Goal: Find specific page/section: Find specific page/section

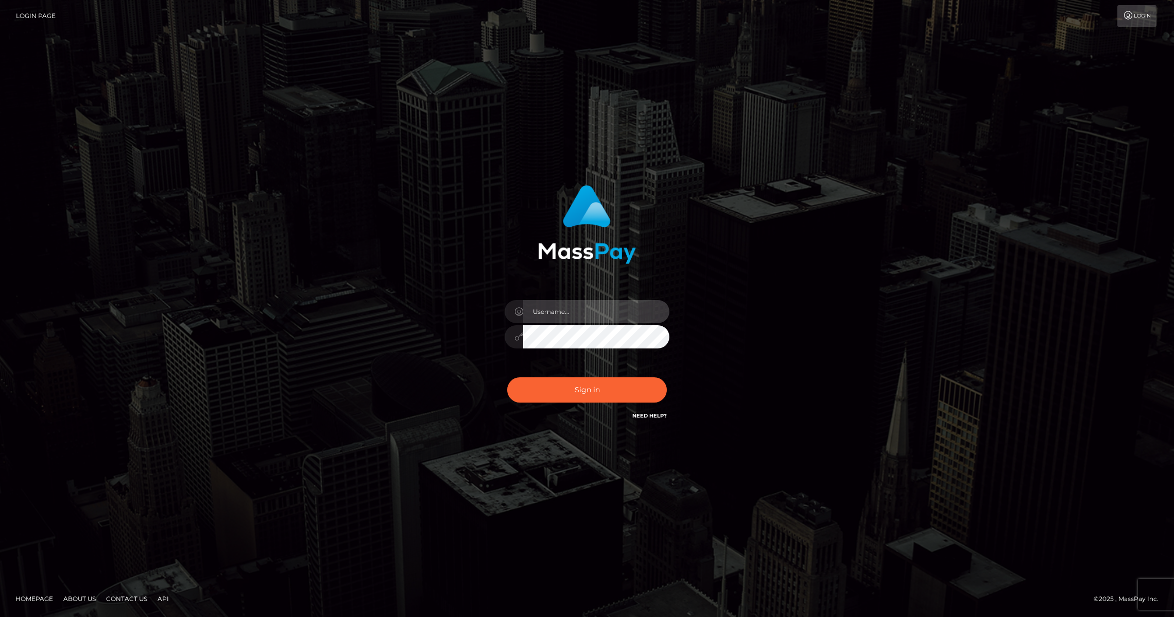
type input "brentg"
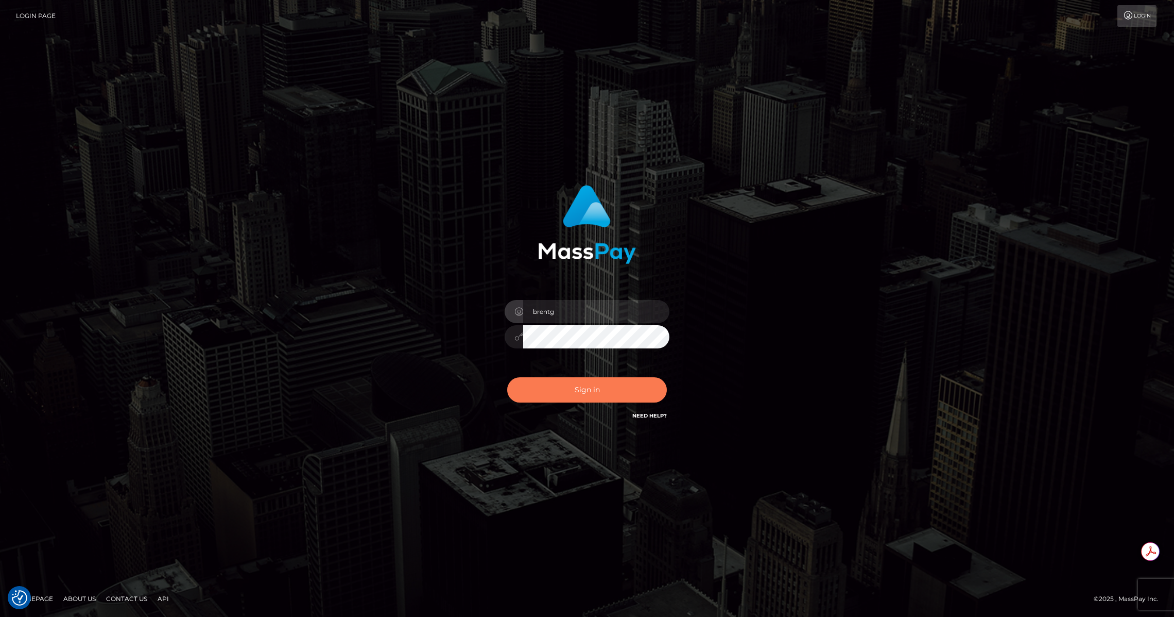
click at [605, 380] on button "Sign in" at bounding box center [587, 389] width 160 height 25
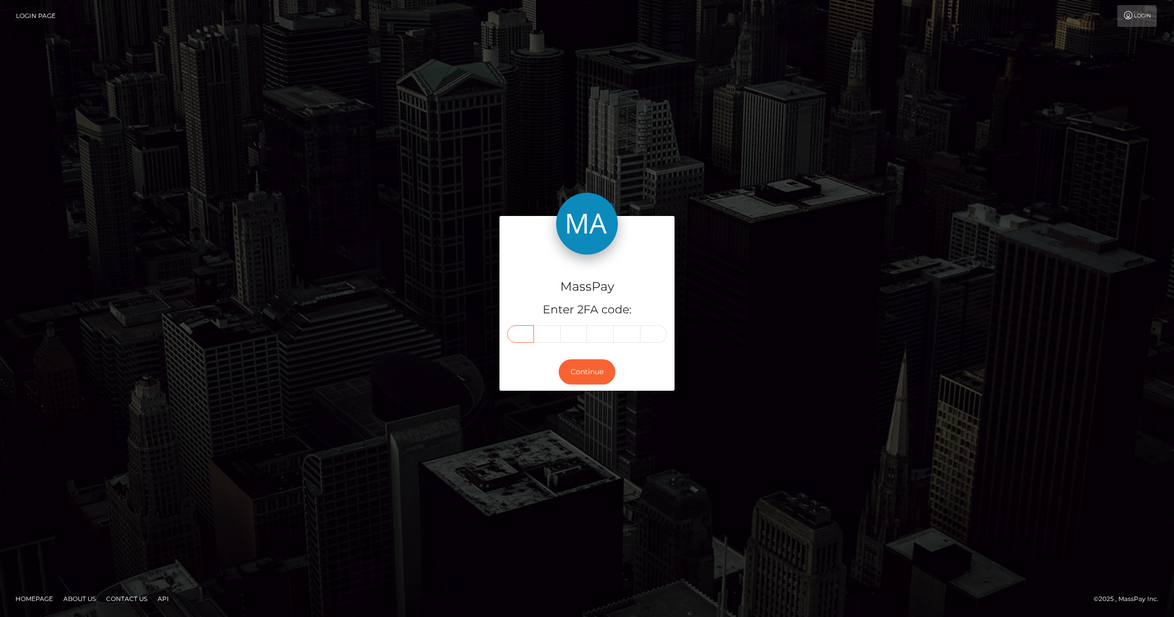
paste input "6"
type input "6"
type input "3"
type input "0"
type input "1"
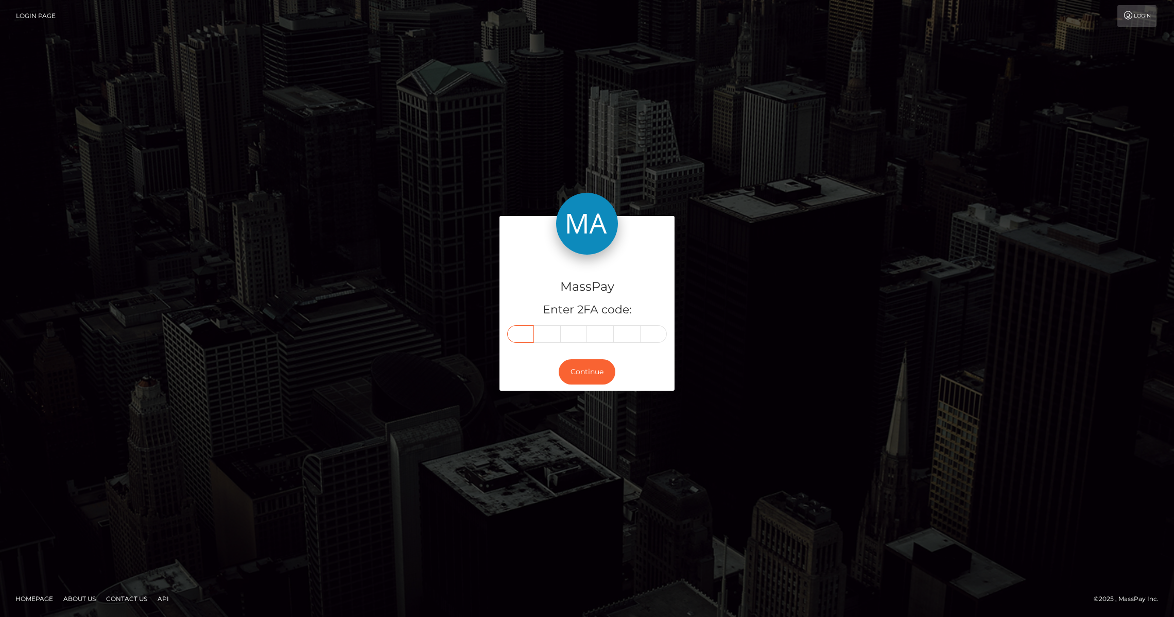
type input "1"
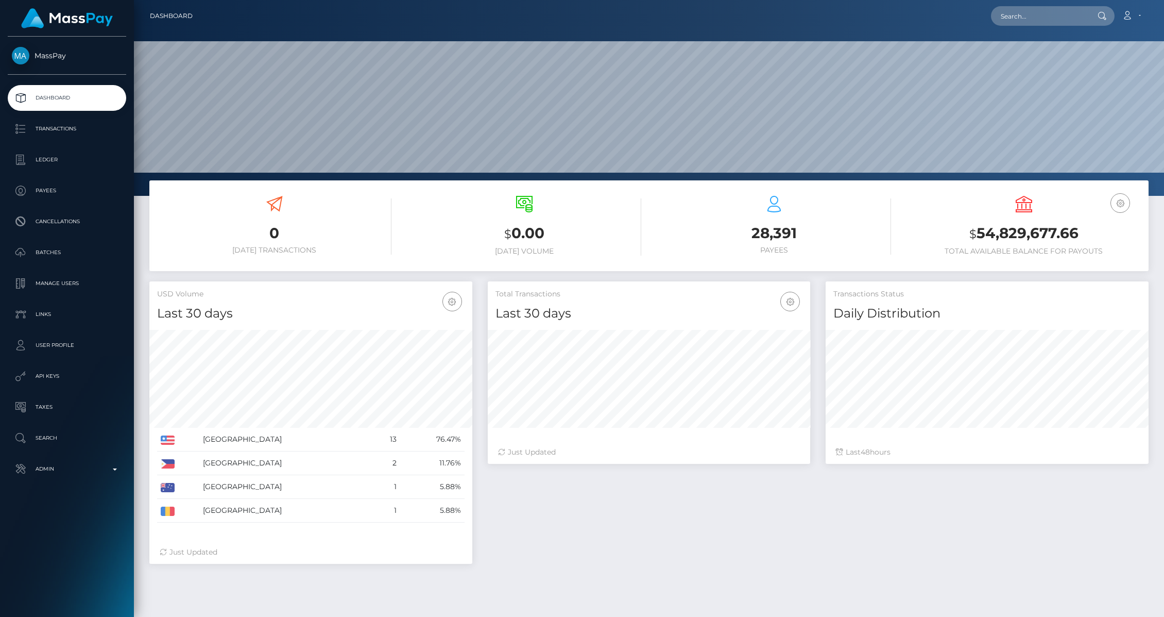
scroll to position [182, 322]
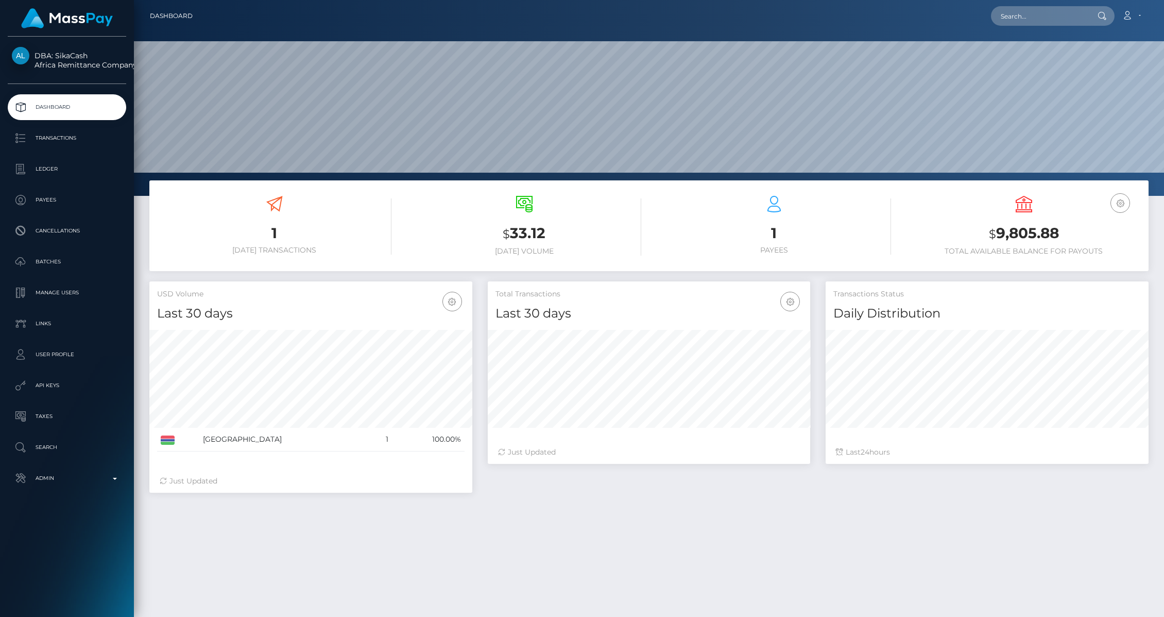
scroll to position [182, 322]
click at [63, 145] on p "Transactions" at bounding box center [67, 137] width 110 height 15
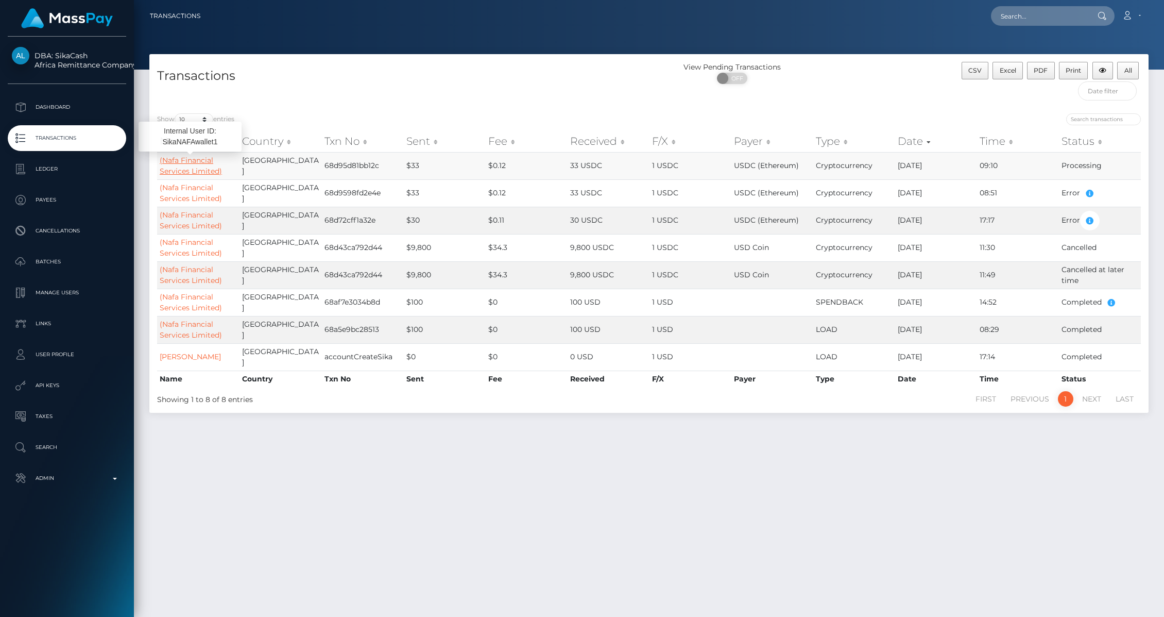
click at [196, 156] on link "(Nafa Financial Services Limited)" at bounding box center [191, 166] width 62 height 20
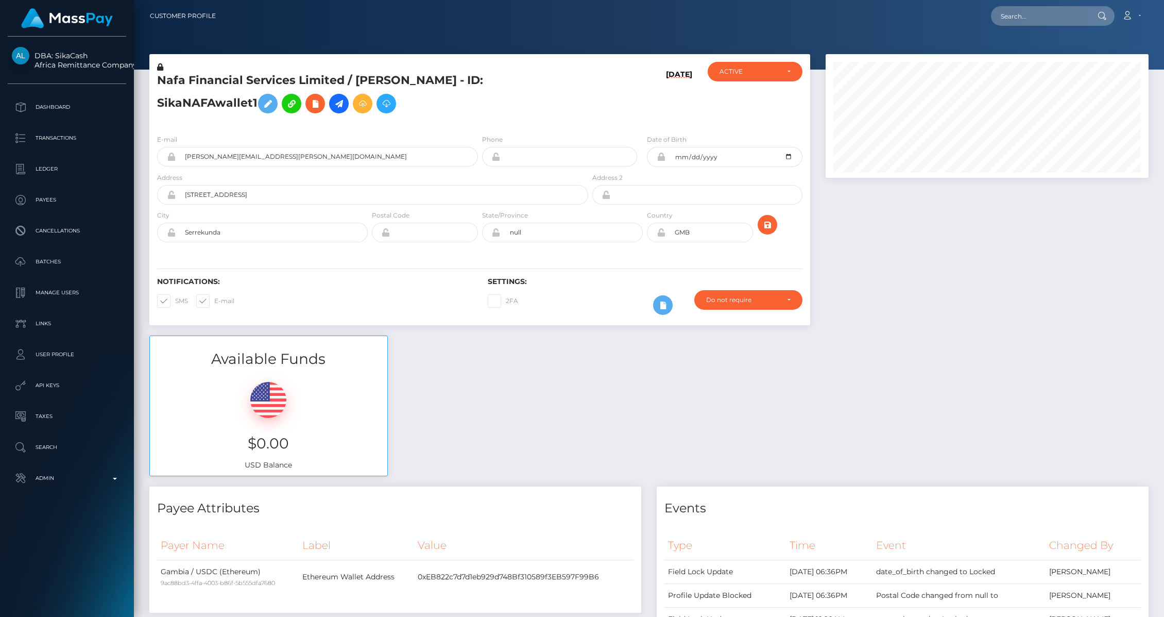
scroll to position [535, 0]
